Goal: Contribute content

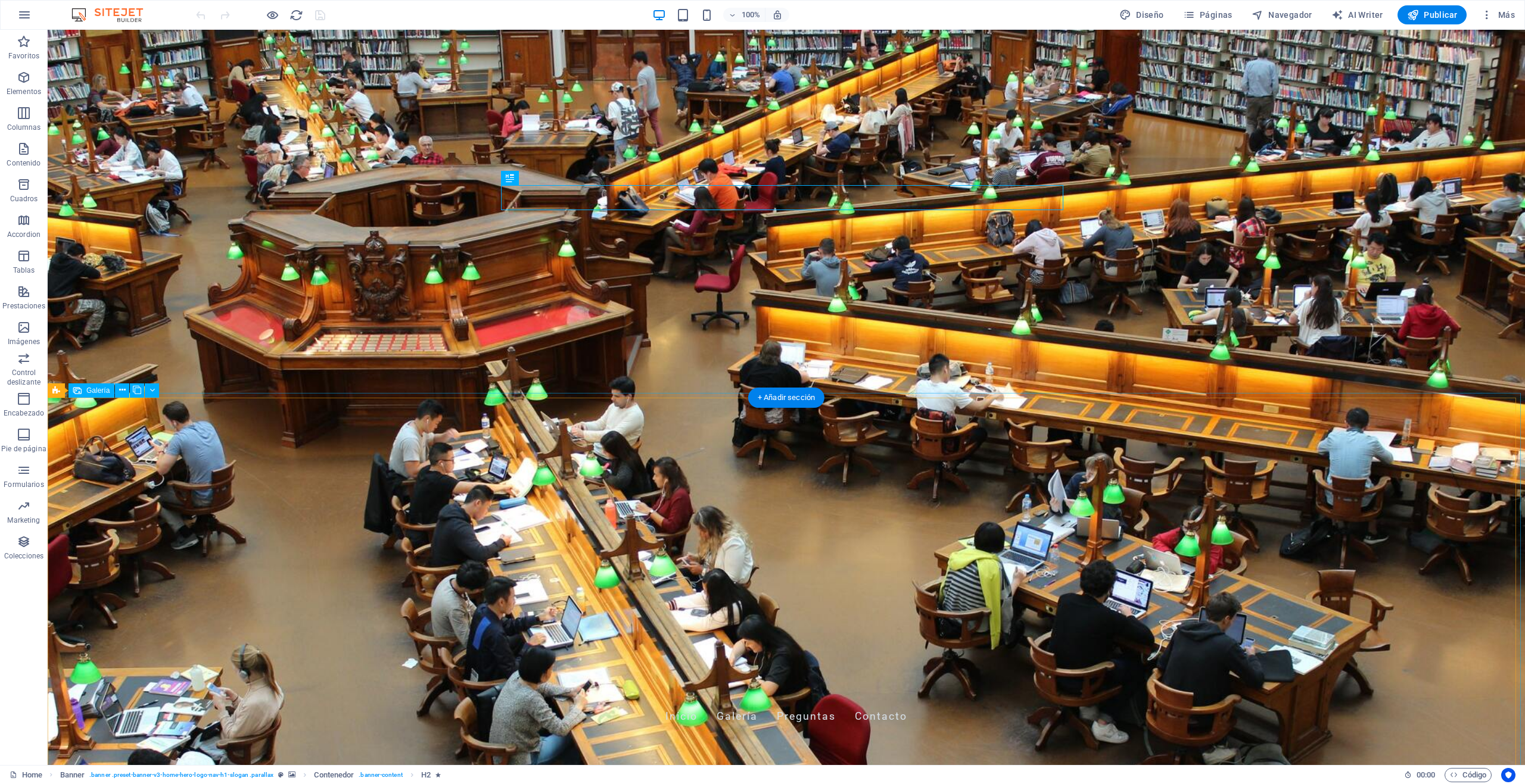
select select "px"
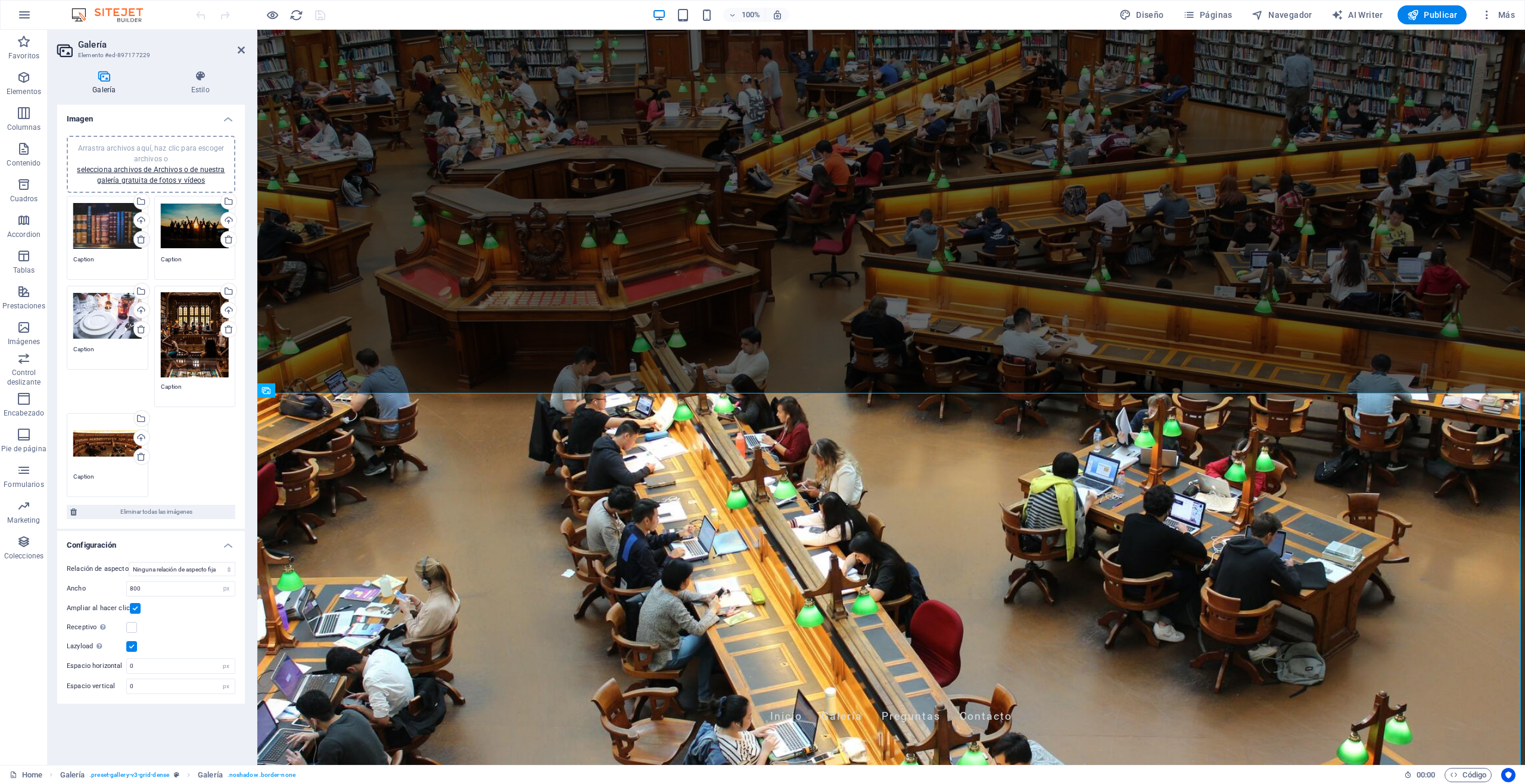
click at [140, 241] on icon at bounding box center [141, 239] width 10 height 10
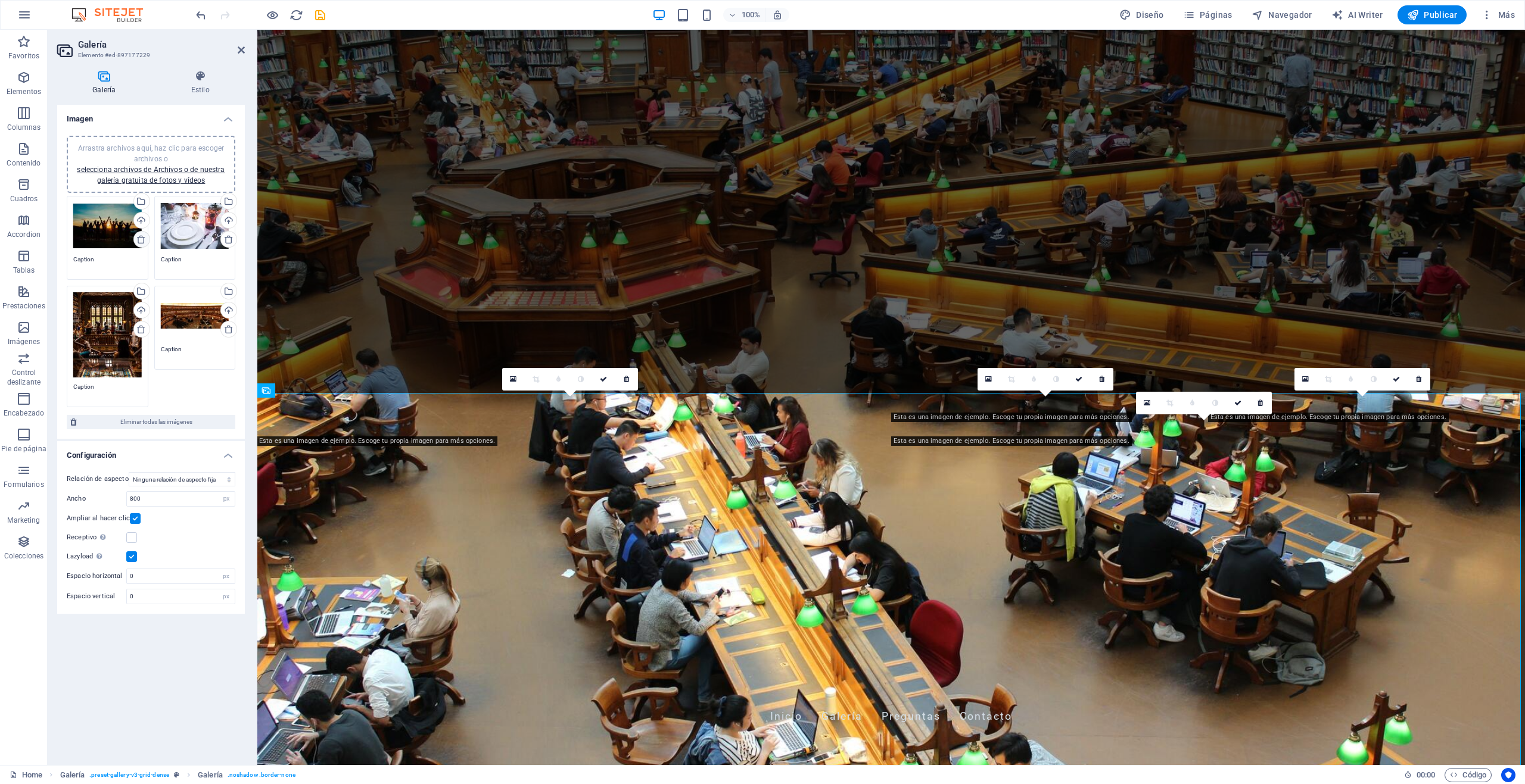
click at [141, 240] on icon at bounding box center [141, 239] width 10 height 10
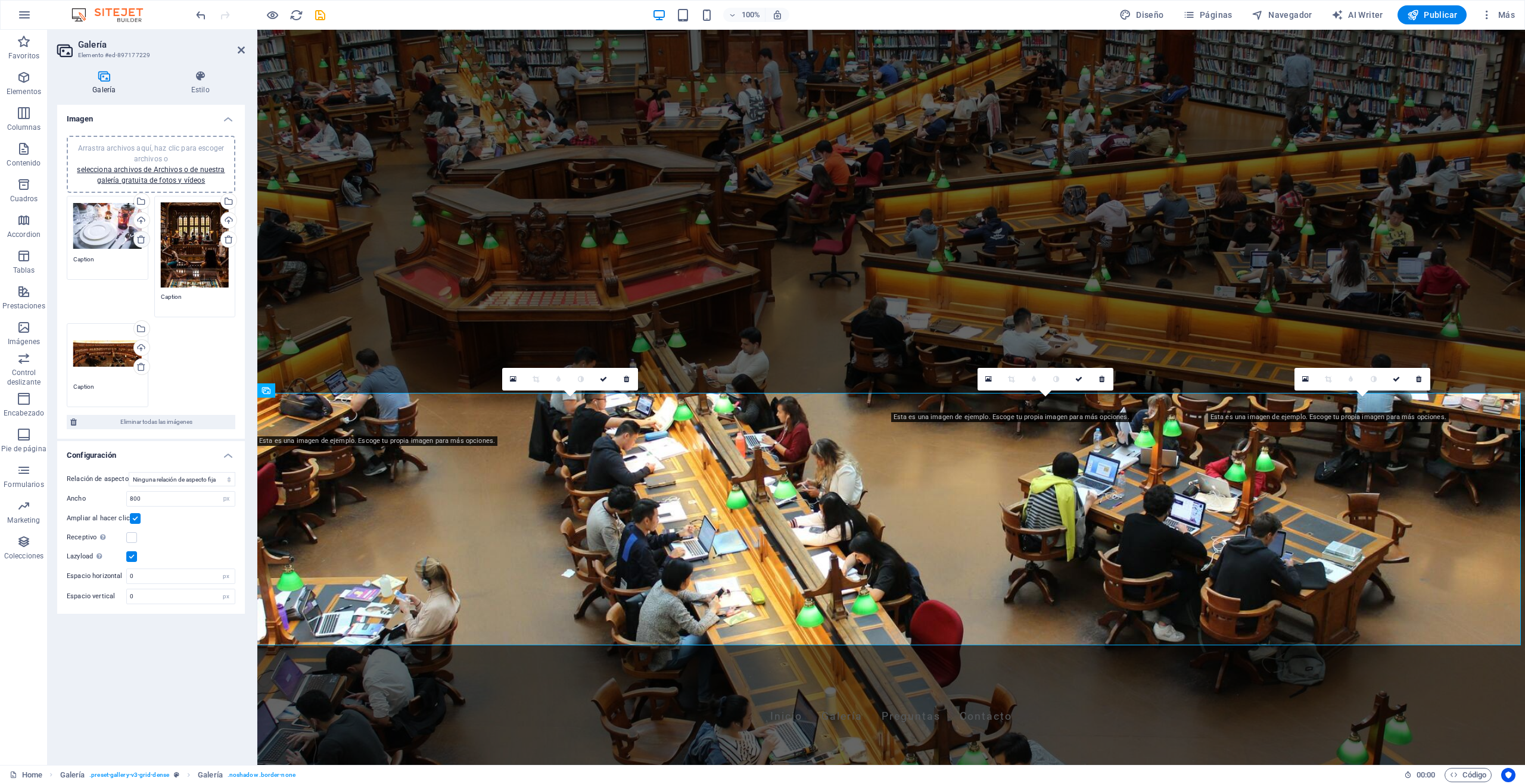
click at [141, 240] on icon at bounding box center [141, 239] width 10 height 10
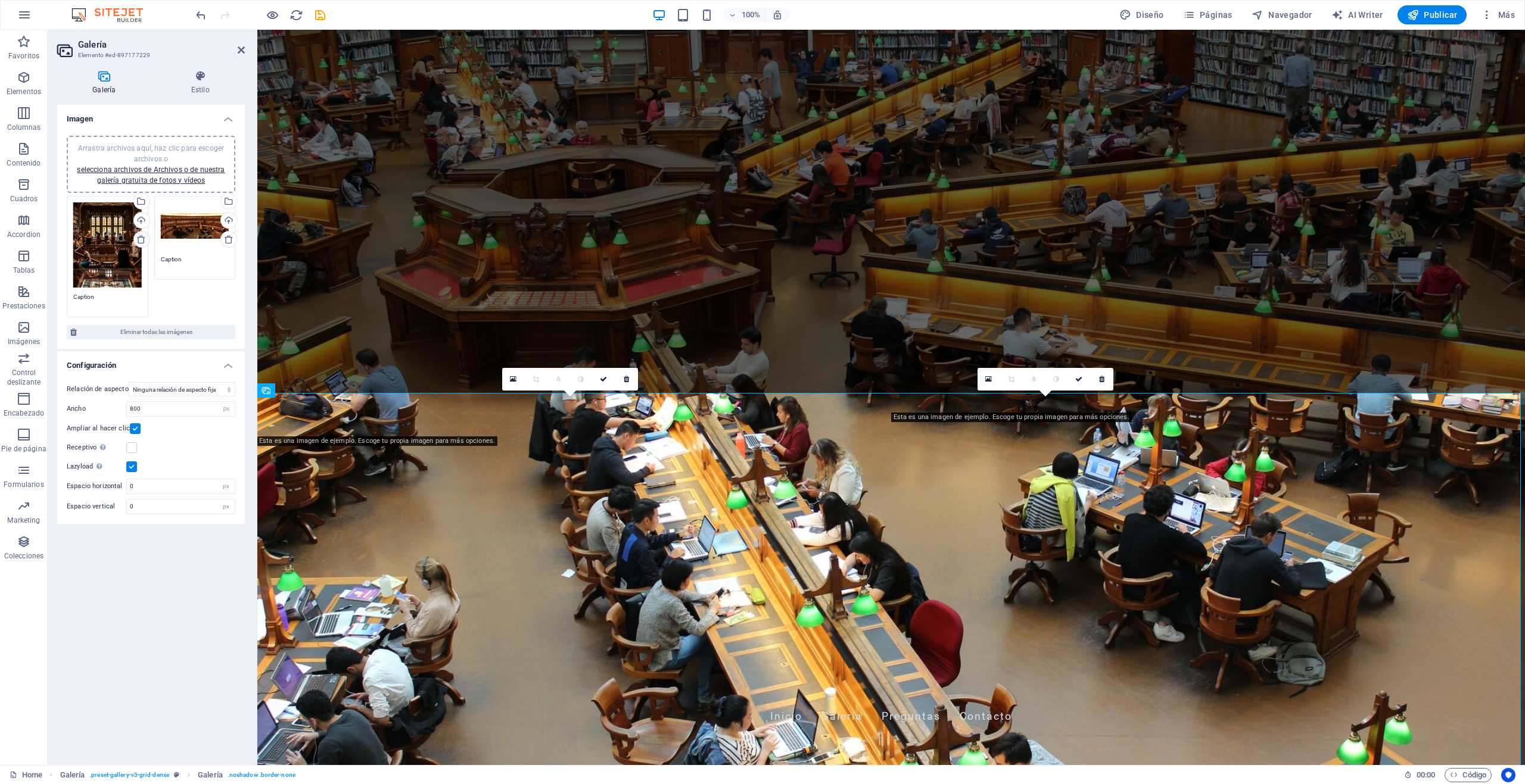
click at [141, 240] on icon at bounding box center [141, 239] width 10 height 10
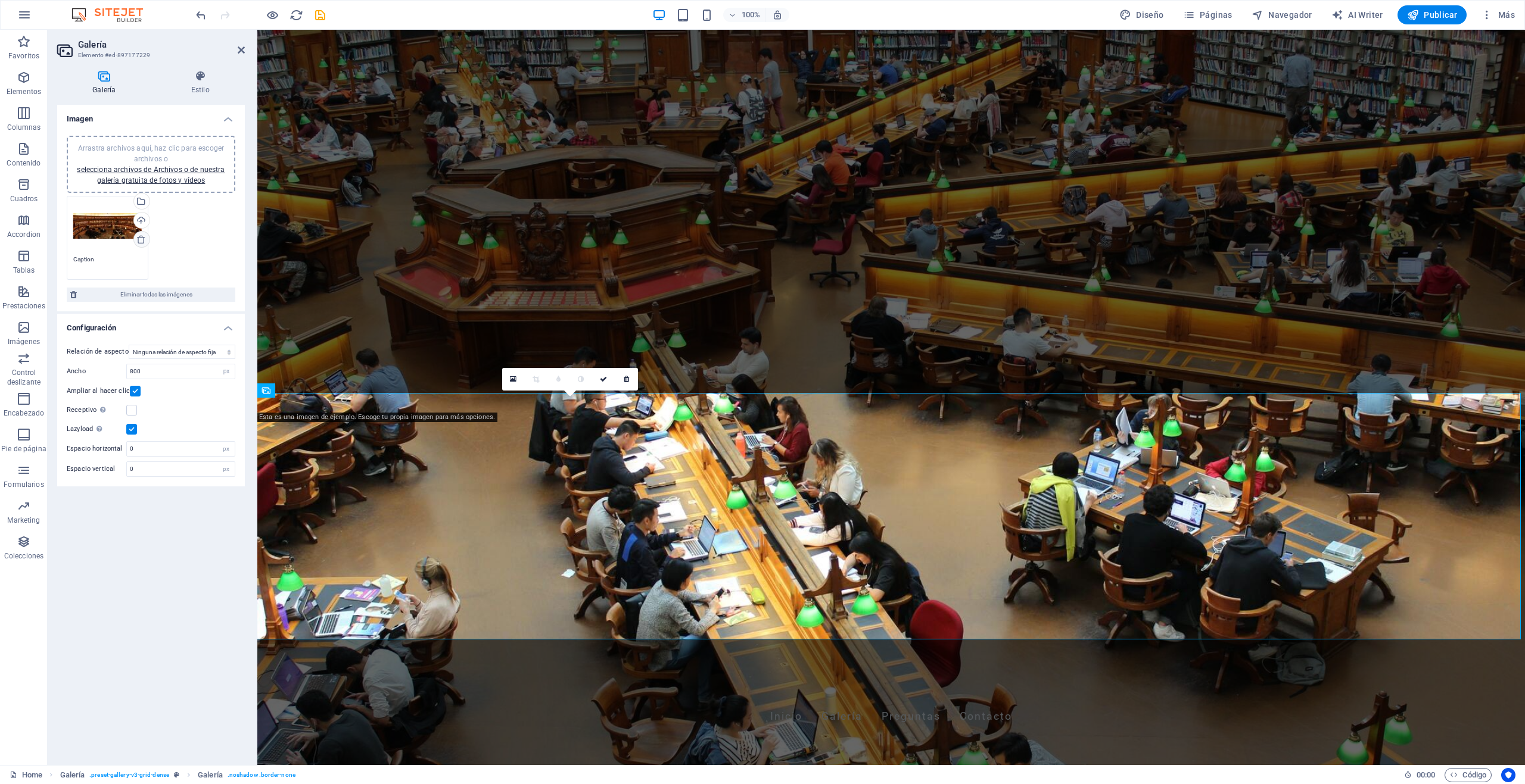
click at [141, 240] on icon at bounding box center [141, 239] width 10 height 10
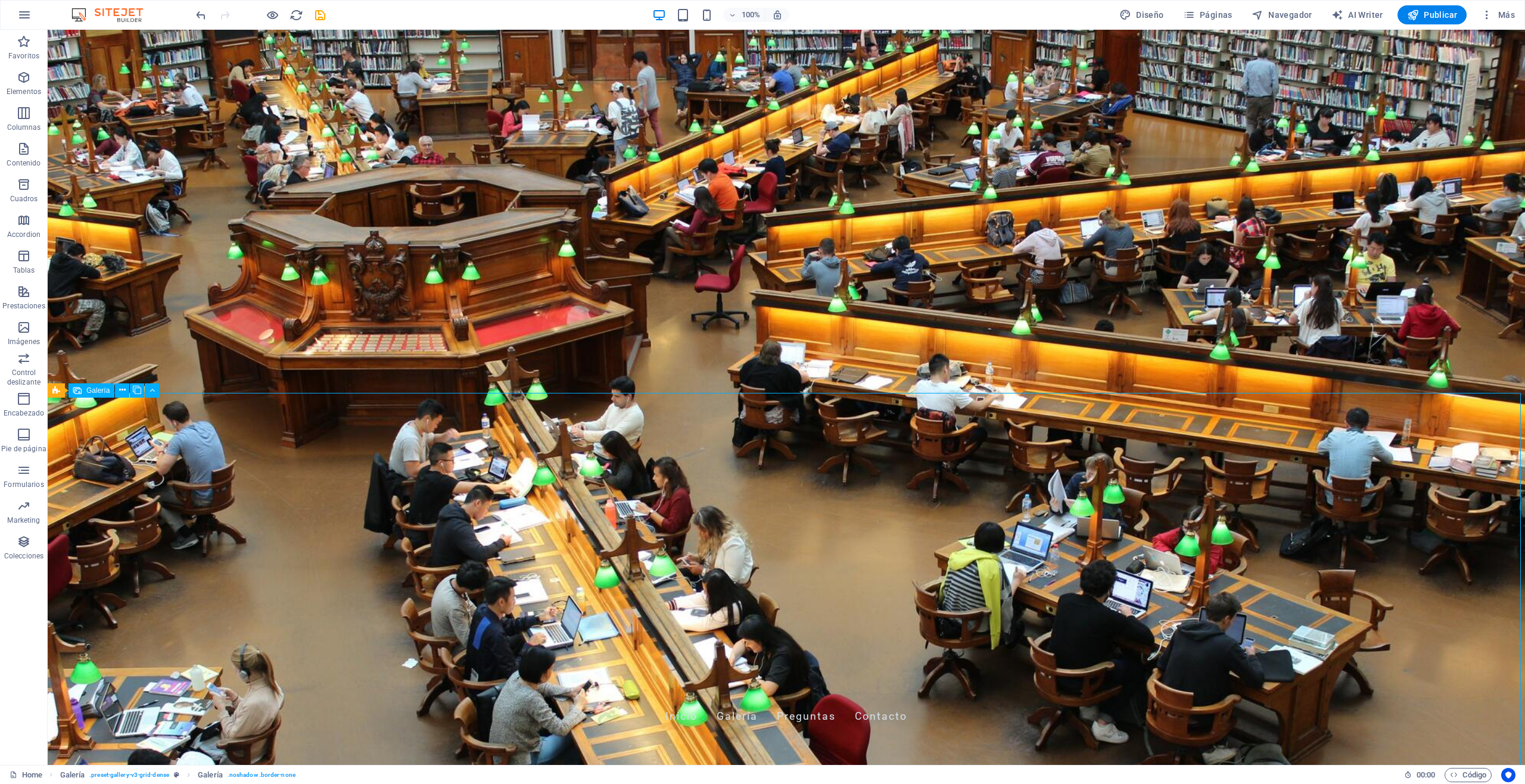
select select "px"
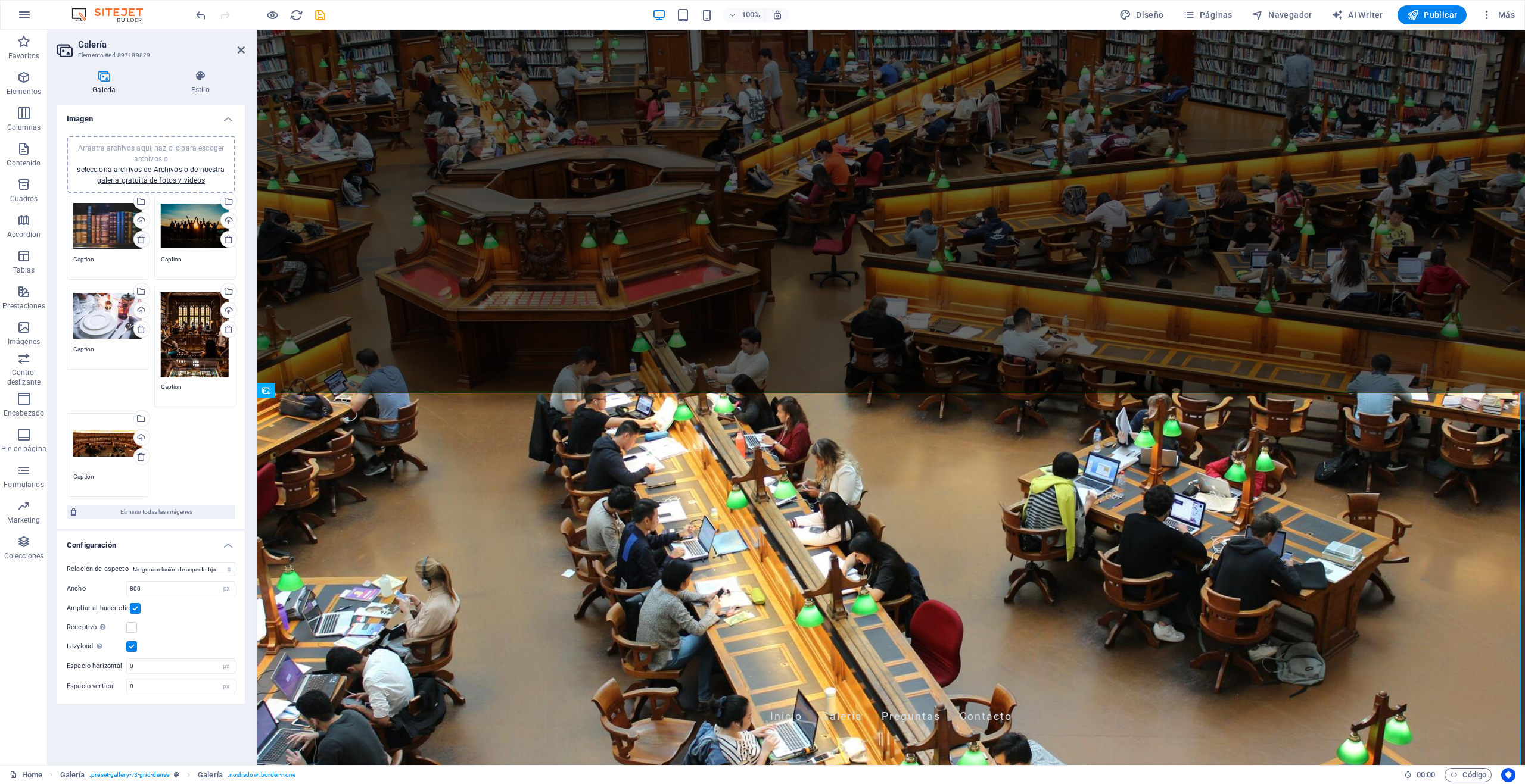
click at [141, 241] on icon at bounding box center [141, 239] width 10 height 10
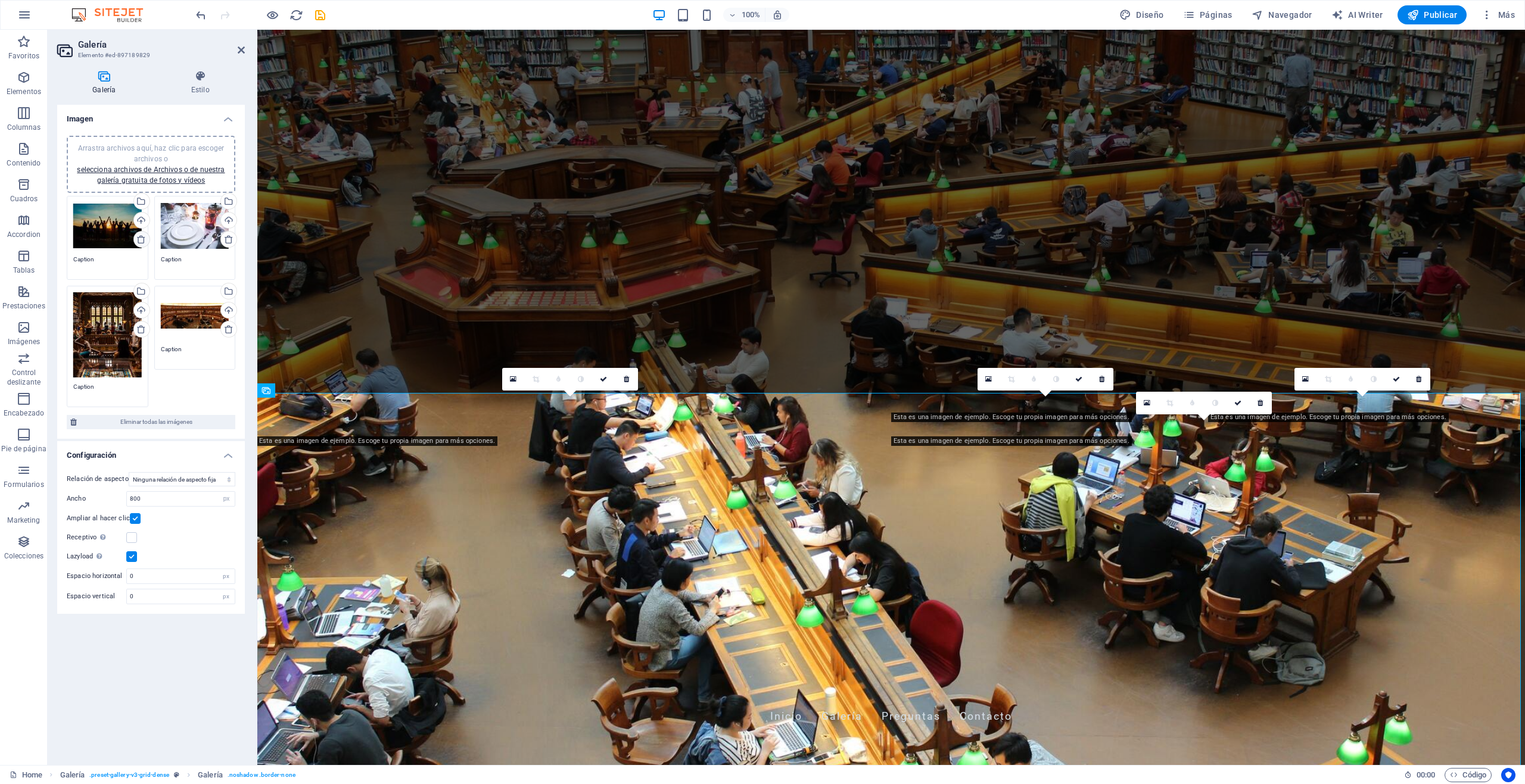
click at [141, 241] on icon at bounding box center [141, 239] width 10 height 10
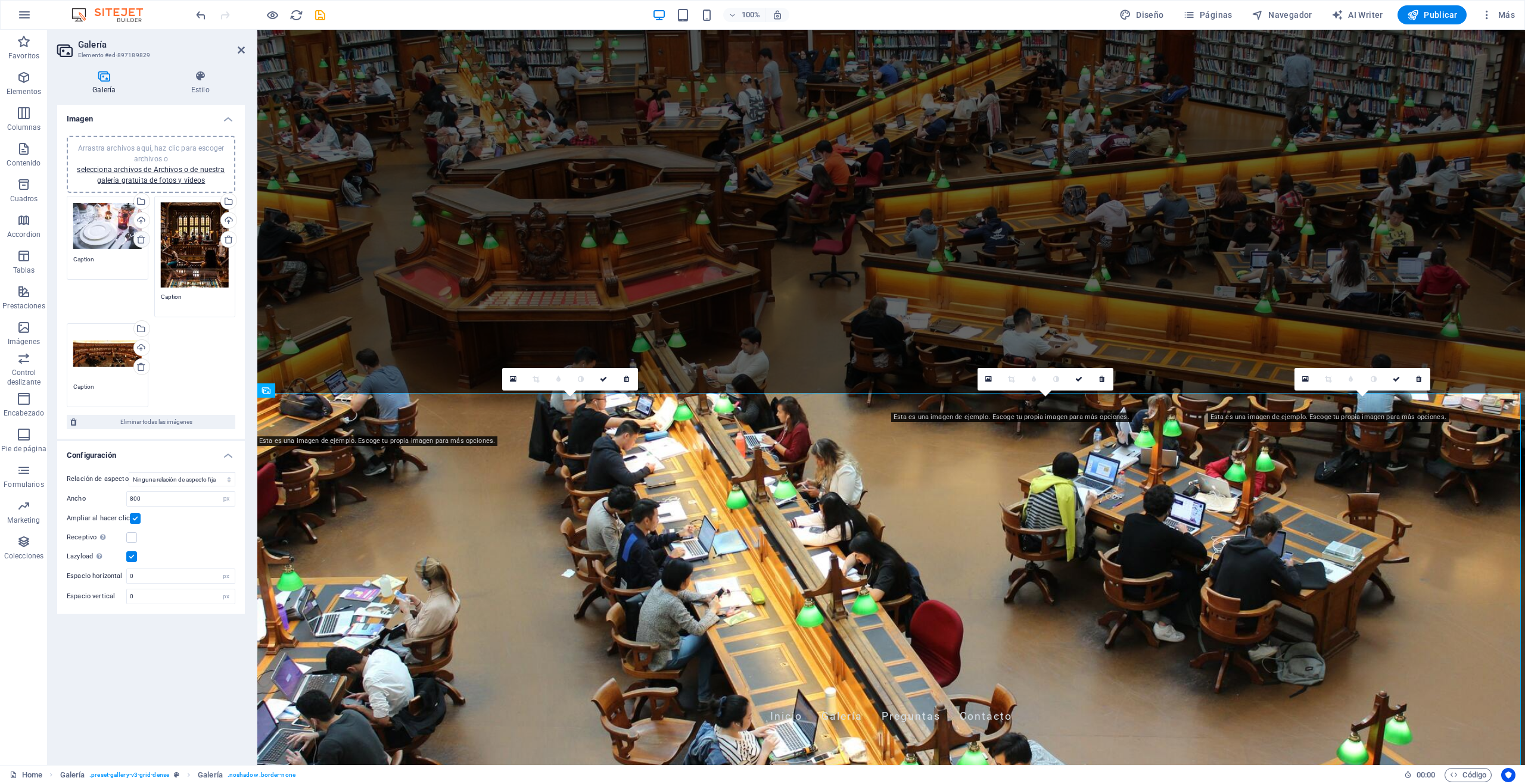
click at [141, 241] on icon at bounding box center [141, 239] width 10 height 10
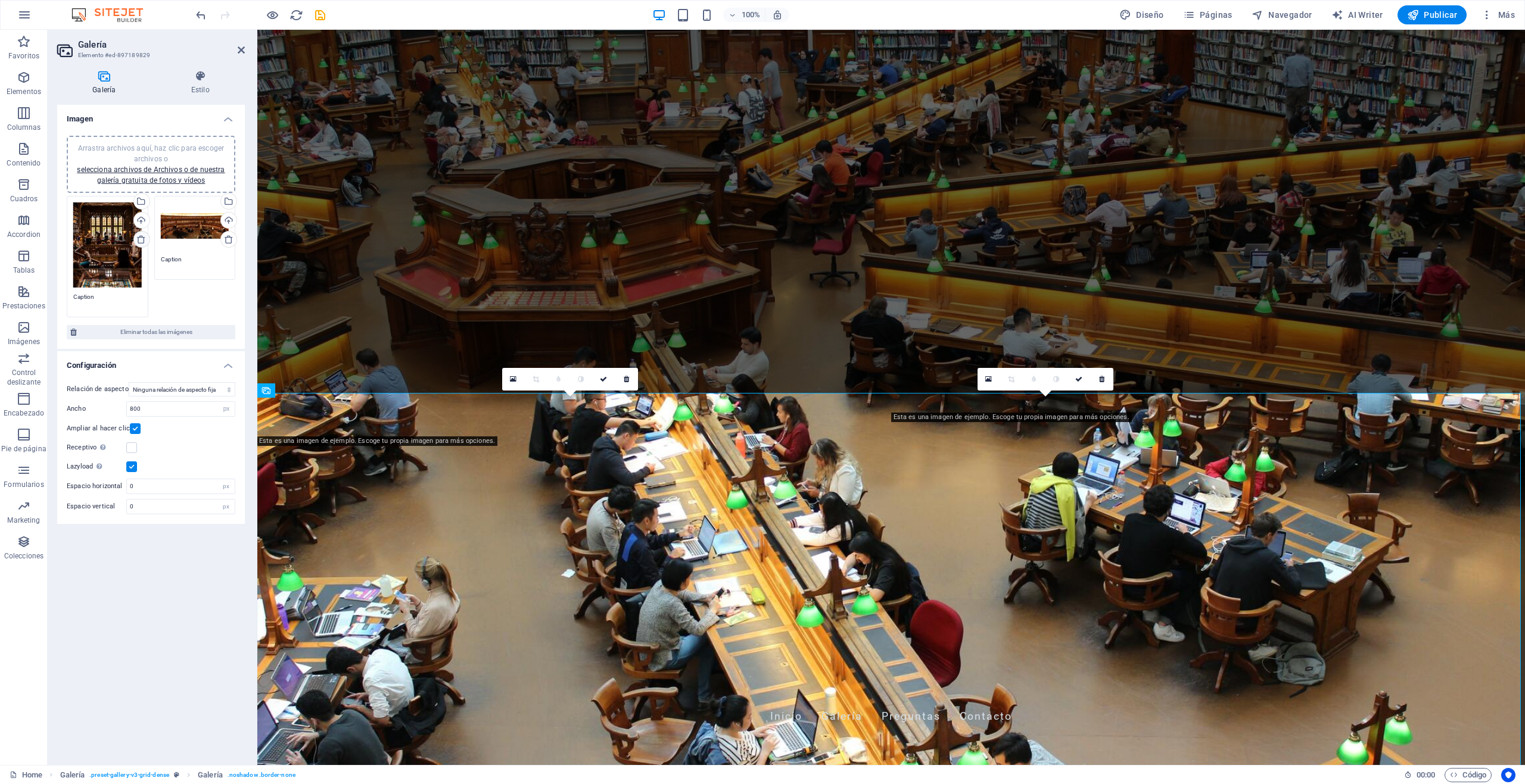
click at [141, 241] on icon at bounding box center [141, 239] width 10 height 10
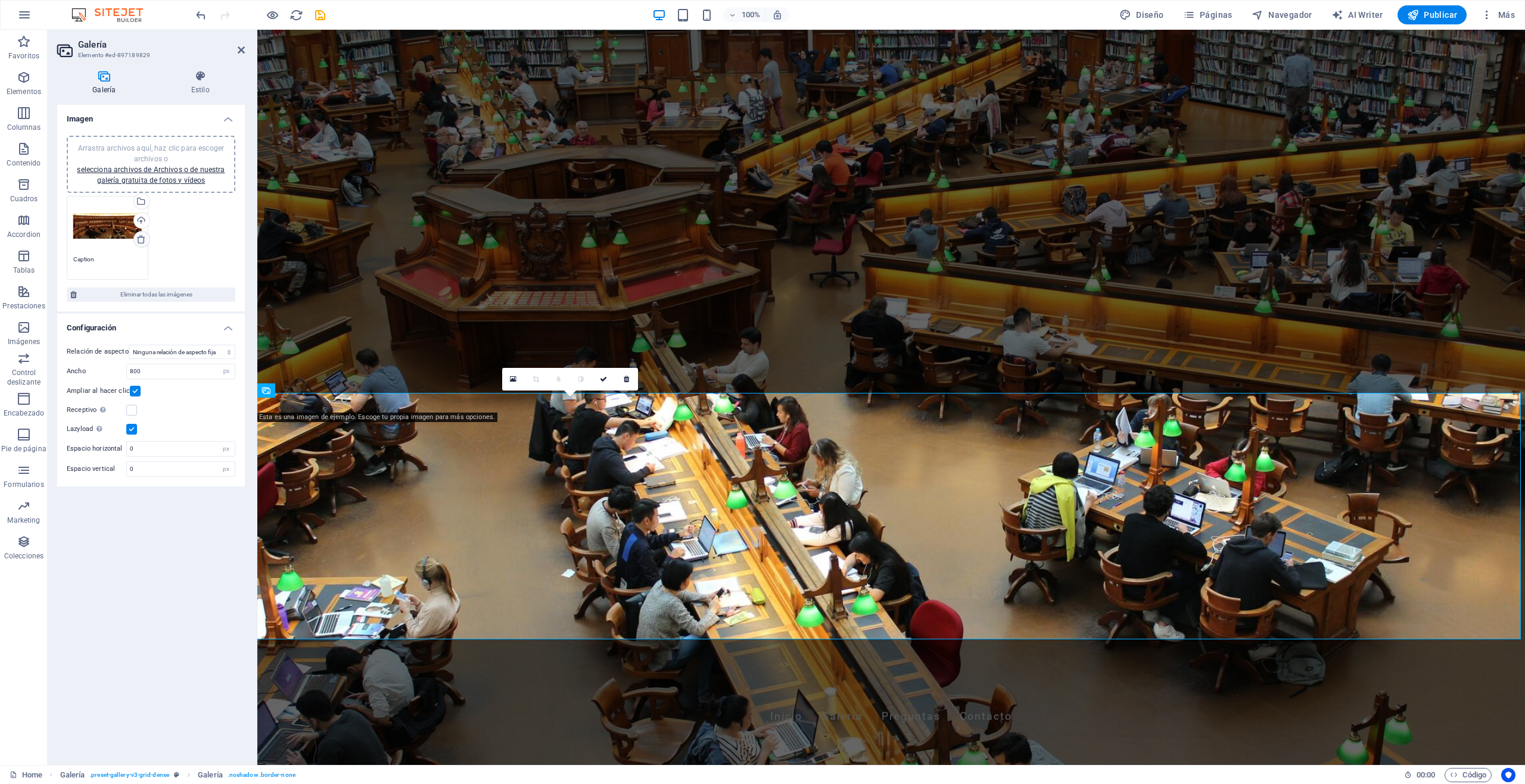
click at [141, 241] on icon at bounding box center [141, 239] width 10 height 10
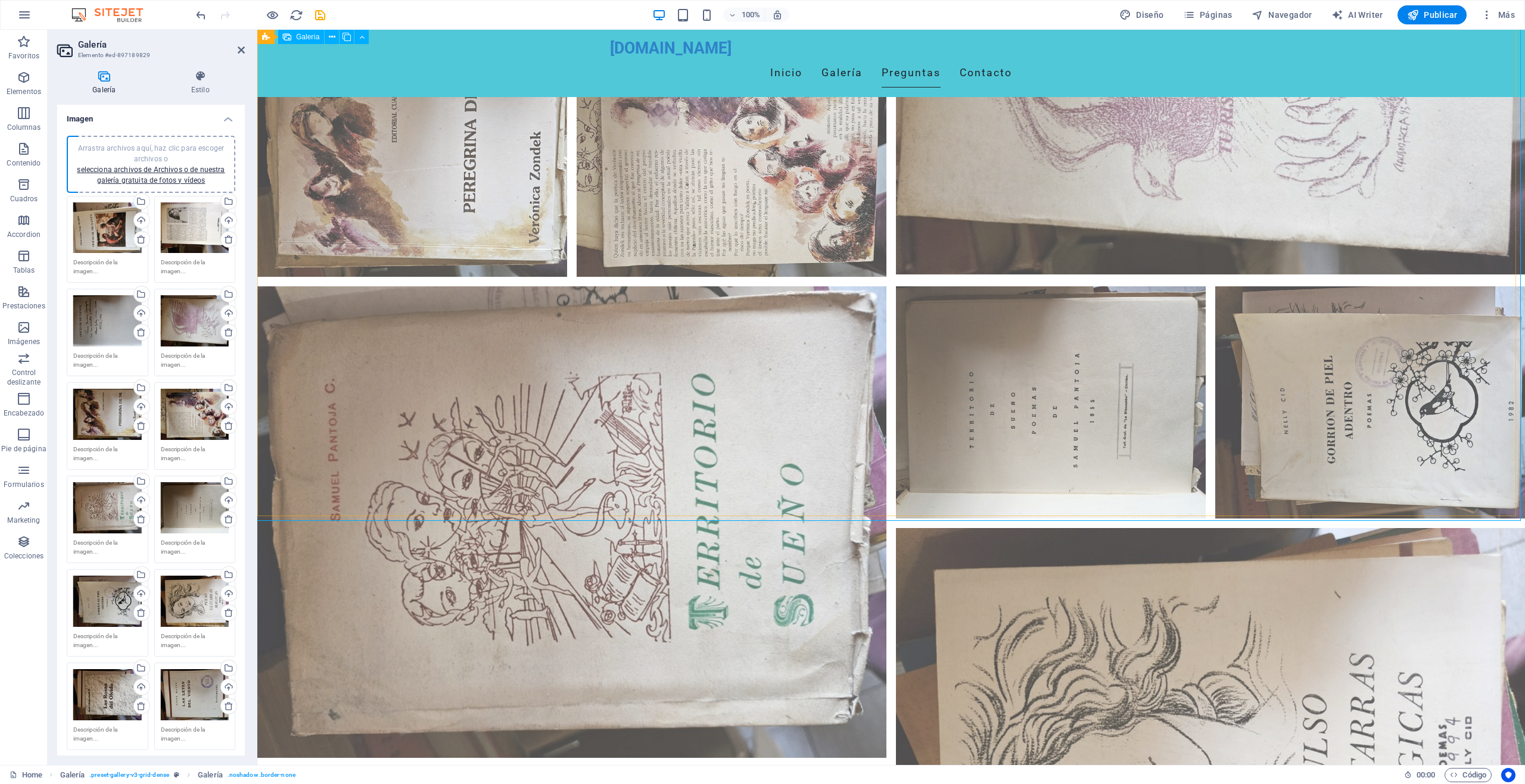
scroll to position [1310, 0]
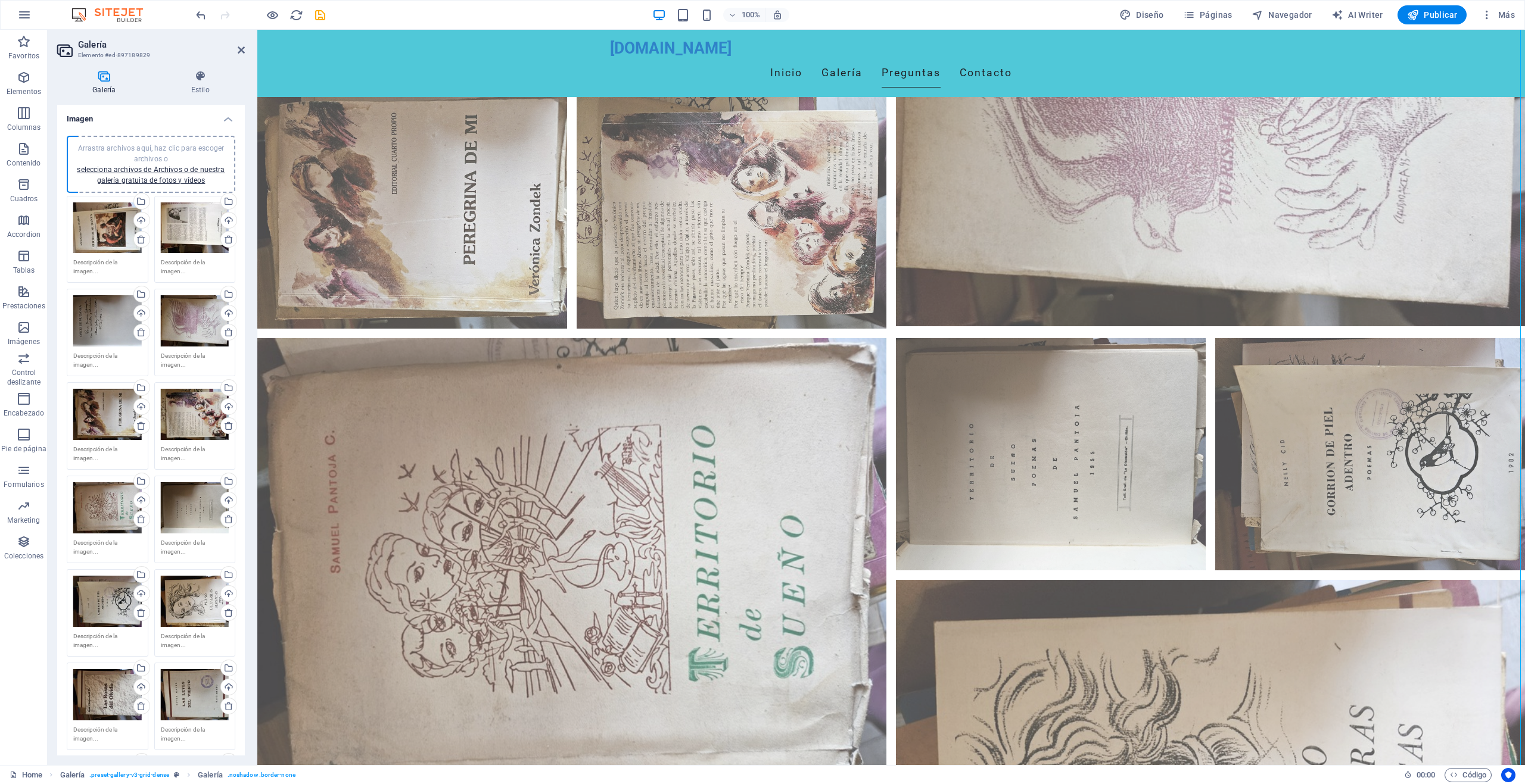
drag, startPoint x: 99, startPoint y: 233, endPoint x: 98, endPoint y: 224, distance: 9.1
click at [98, 224] on div "Arrastra archivos aquí, haz clic para escoger archivos o selecciona archivos de…" at bounding box center [107, 228] width 69 height 51
